Goal: Entertainment & Leisure: Consume media (video, audio)

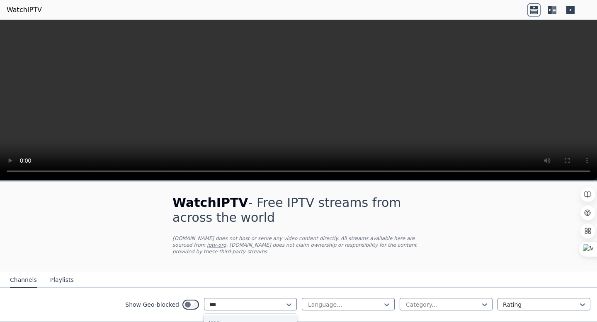
type input "****"
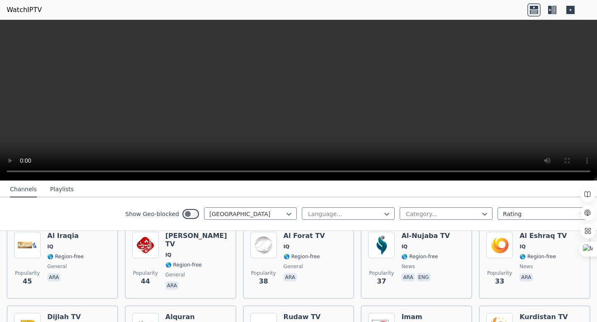
scroll to position [185, 0]
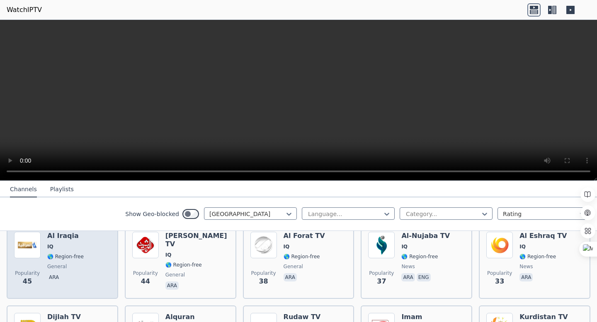
click at [100, 259] on div "Popularity 45 Al Iraqia IQ 🌎 Region-free general ara" at bounding box center [62, 262] width 97 height 60
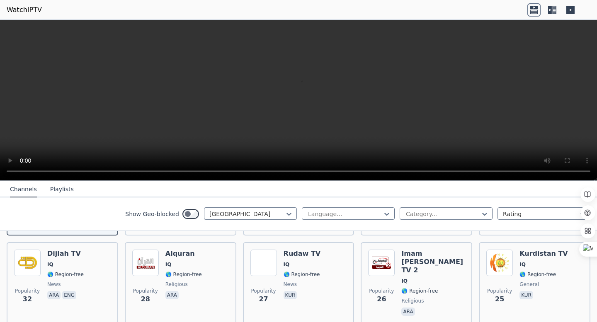
scroll to position [259, 0]
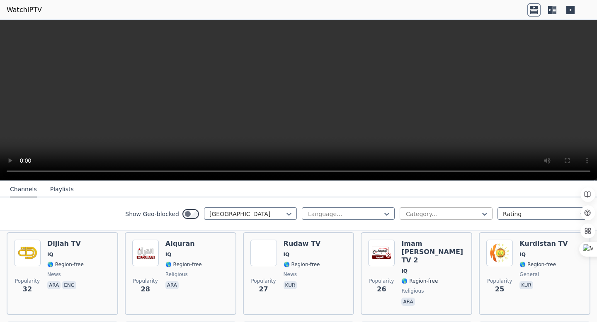
click at [420, 215] on div at bounding box center [442, 214] width 75 height 8
type input "*****"
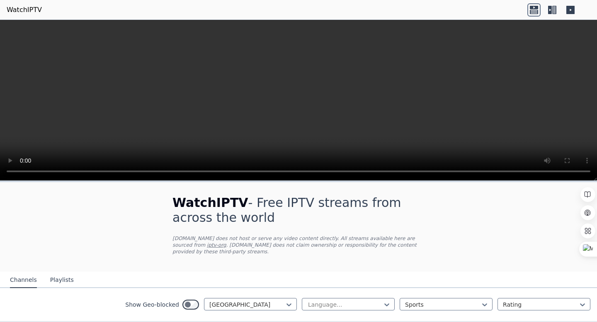
scroll to position [41, 0]
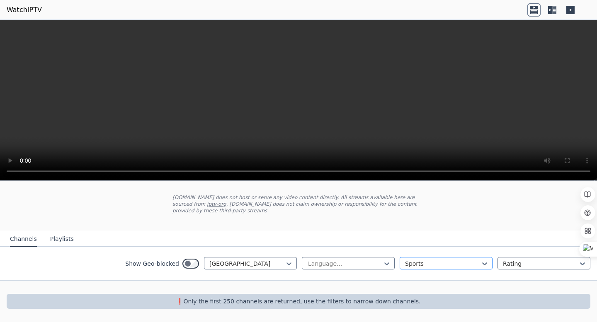
click at [419, 262] on div at bounding box center [442, 264] width 75 height 8
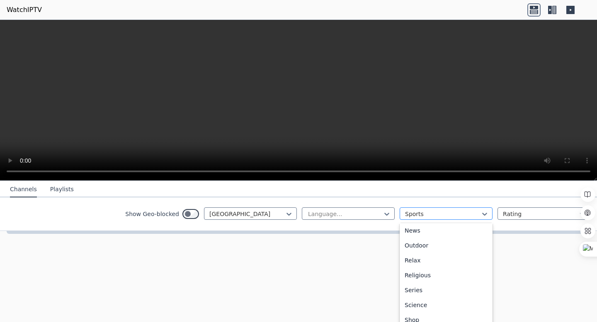
scroll to position [282, 0]
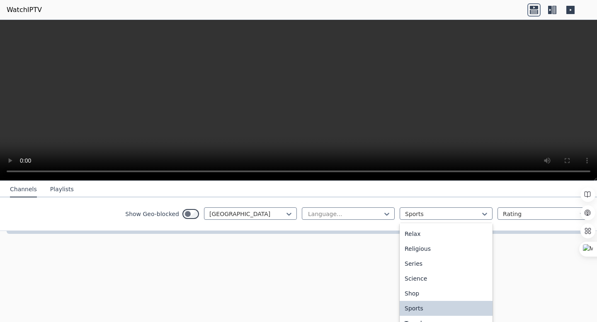
click at [424, 305] on div "Sports" at bounding box center [446, 308] width 93 height 15
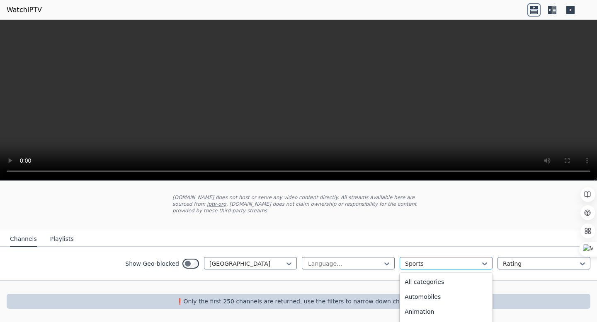
click at [419, 263] on div "option Sports, selected. Relax, 20 of 27. 27 results available. Use Up and Down…" at bounding box center [446, 263] width 93 height 12
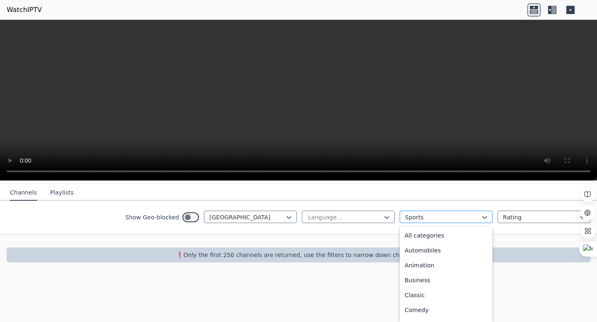
scroll to position [255, 0]
click at [428, 216] on div "WatchIPTV - Free IPTV streams from across the world [DOMAIN_NAME] does not host…" at bounding box center [298, 185] width 597 height 181
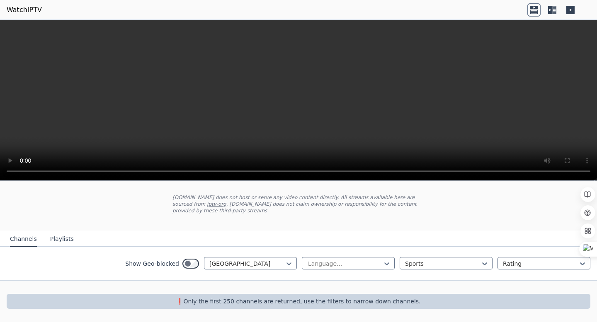
click at [428, 216] on div "WatchIPTV - Free IPTV streams from across the world [DOMAIN_NAME] does not host…" at bounding box center [298, 186] width 278 height 90
click at [422, 256] on div "Show Geo-blocked Iraq Language... Sports Rating" at bounding box center [298, 264] width 597 height 34
click at [428, 263] on div at bounding box center [442, 264] width 75 height 8
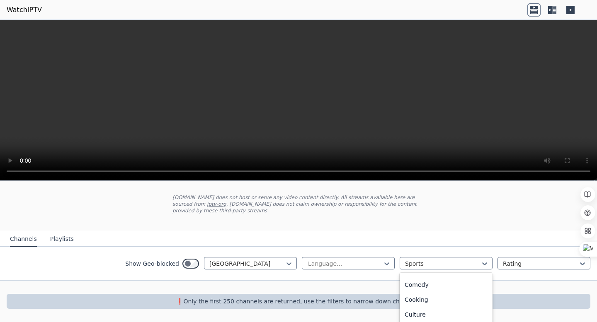
scroll to position [0, 0]
click at [422, 276] on div "All categories" at bounding box center [446, 282] width 93 height 15
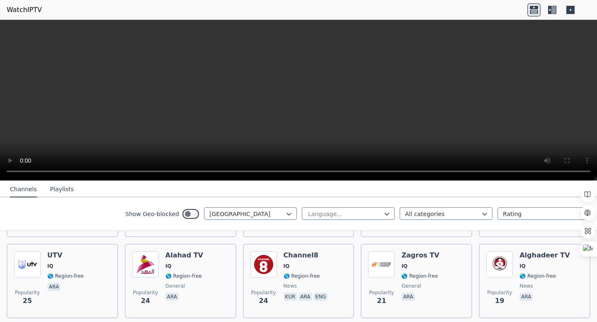
scroll to position [336, 0]
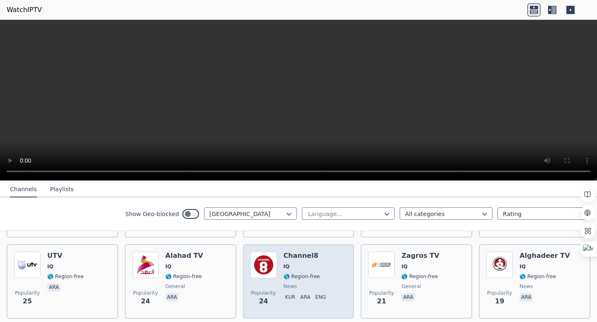
click at [304, 254] on div "Channel8 IQ 🌎 Region-free news kur ara eng" at bounding box center [306, 282] width 46 height 60
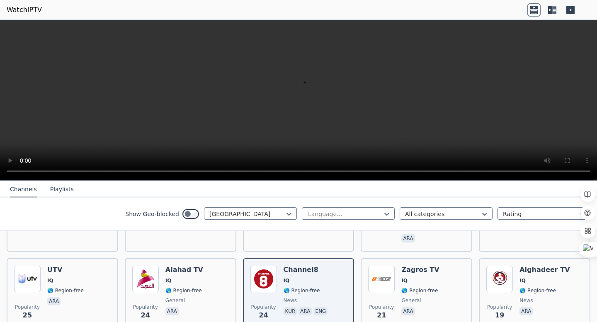
scroll to position [0, 0]
